Goal: Task Accomplishment & Management: Manage account settings

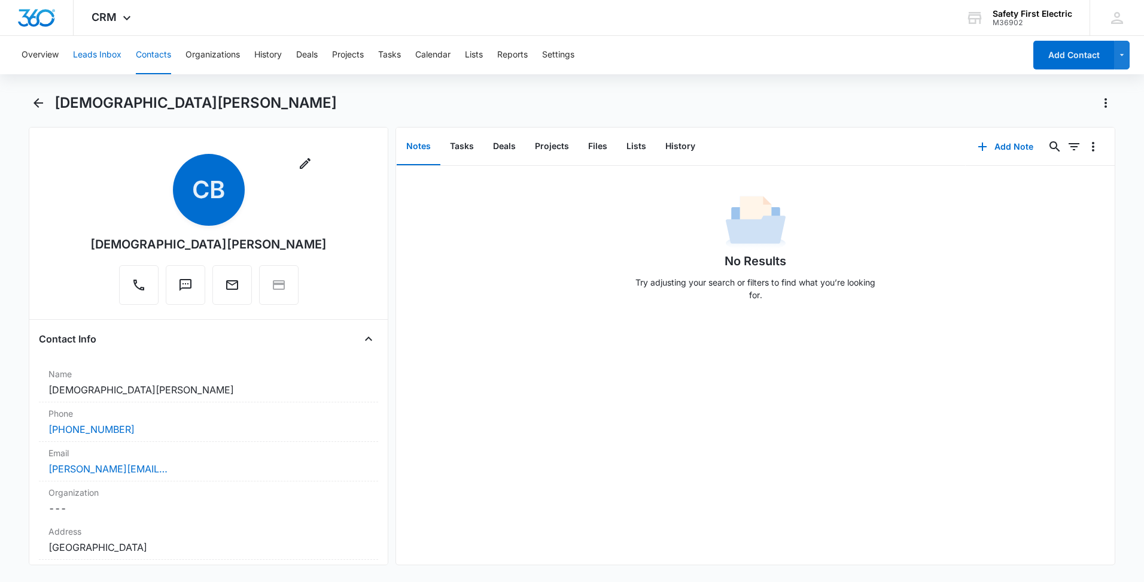
scroll to position [206, 0]
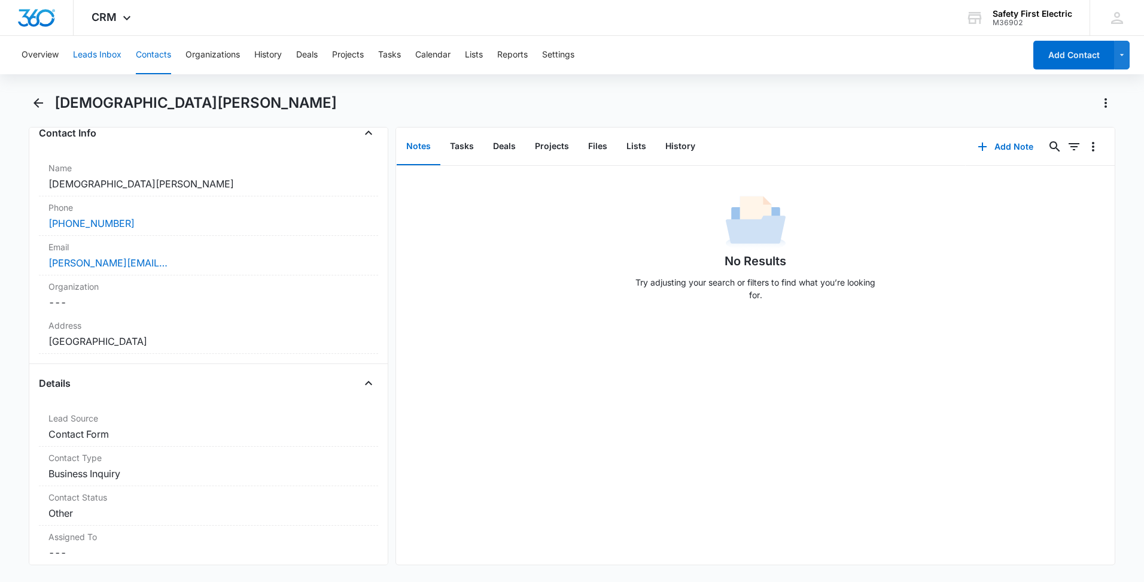
click at [111, 51] on button "Leads Inbox" at bounding box center [97, 55] width 48 height 38
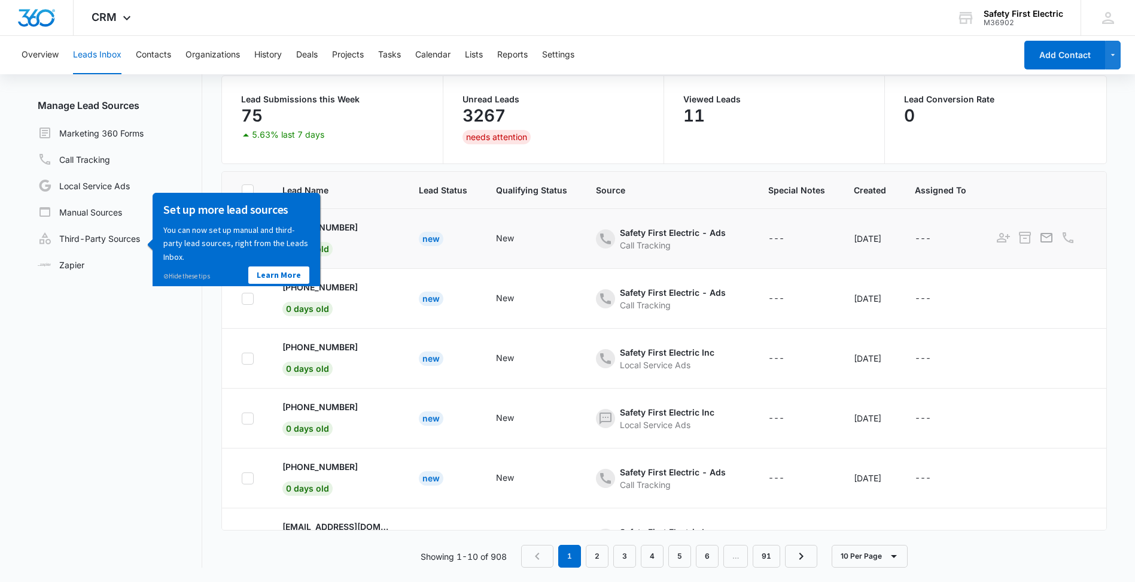
click at [663, 241] on div "Call Tracking" at bounding box center [673, 245] width 106 height 13
drag, startPoint x: 389, startPoint y: 242, endPoint x: 335, endPoint y: 242, distance: 53.9
click at [388, 242] on td "+15415136274 0 days old" at bounding box center [336, 239] width 136 height 60
click at [277, 274] on link "Learn More" at bounding box center [278, 274] width 61 height 17
